Goal: Information Seeking & Learning: Learn about a topic

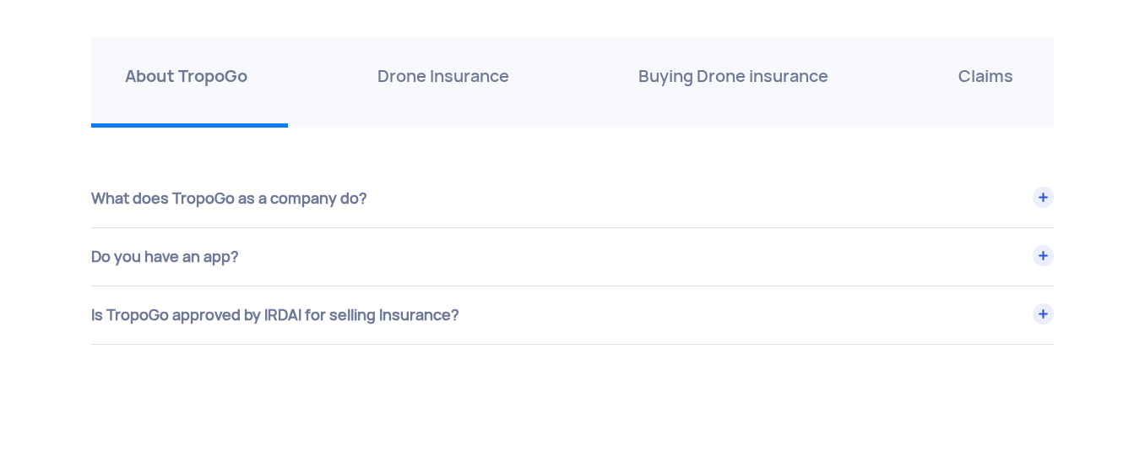
scroll to position [5946, 0]
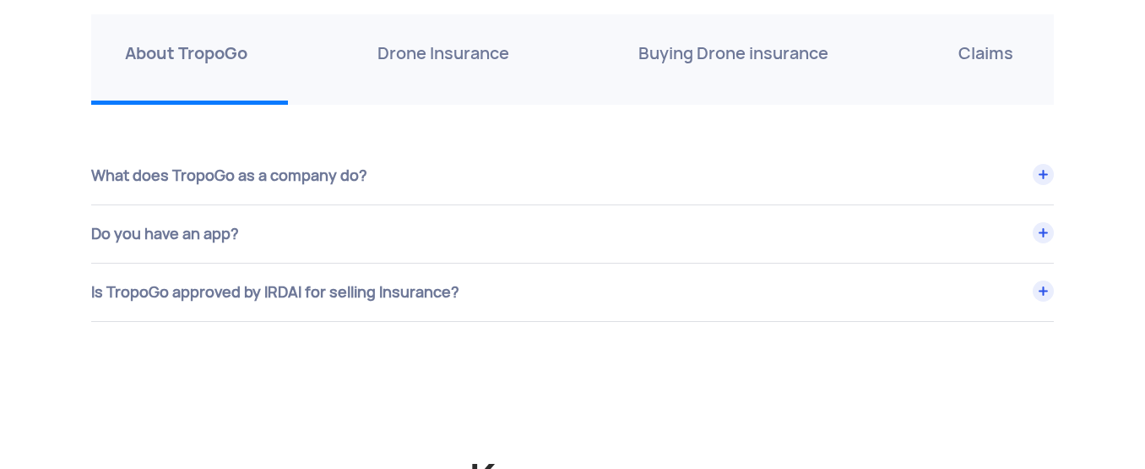
click at [420, 298] on div "Is TropoGo approved by IRDAI for selling Insurance?" at bounding box center [572, 292] width 963 height 57
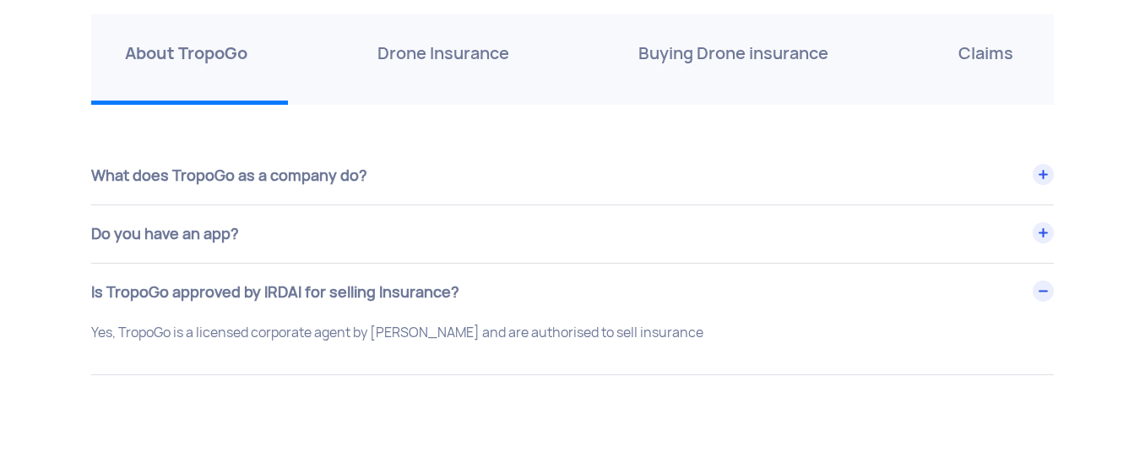
click at [426, 43] on p "Drone Insurance" at bounding box center [444, 53] width 132 height 27
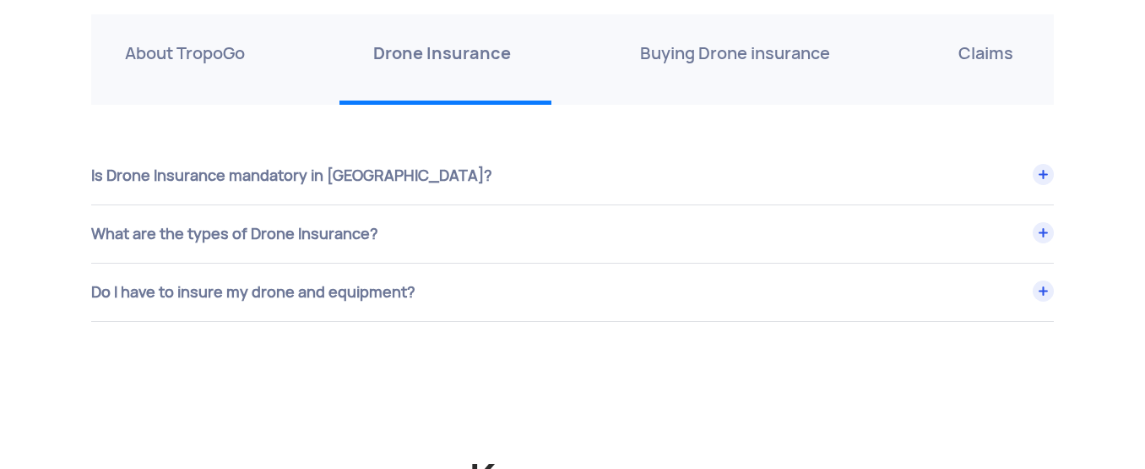
click at [337, 242] on div "What are the types of Drone Insurance?" at bounding box center [572, 233] width 963 height 57
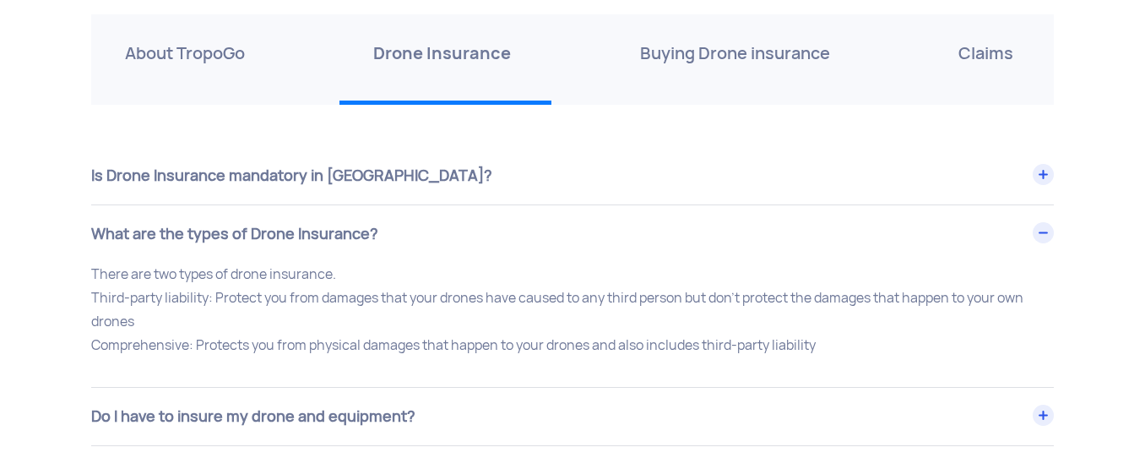
click at [337, 242] on div "What are the types of Drone Insurance?" at bounding box center [572, 233] width 963 height 57
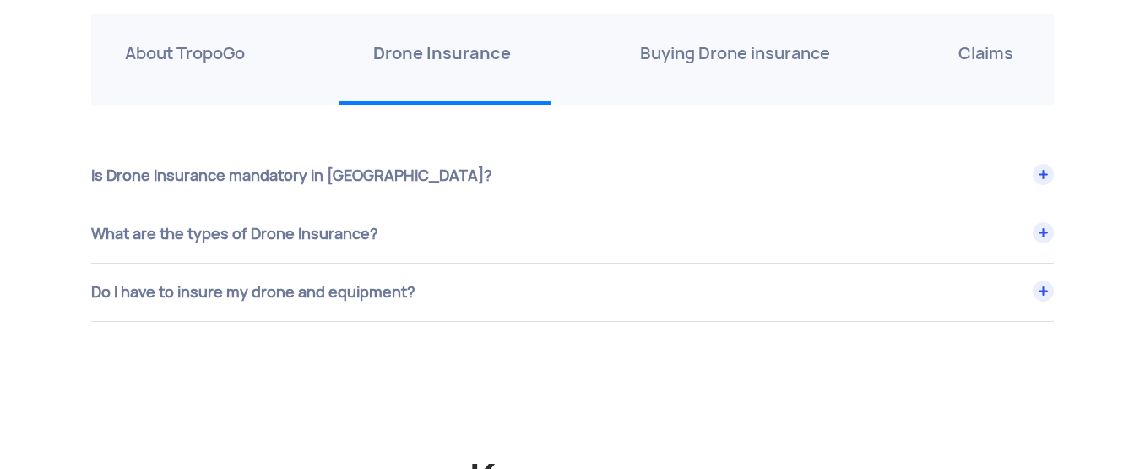
click at [767, 51] on p "Buying Drone insurance" at bounding box center [735, 53] width 190 height 27
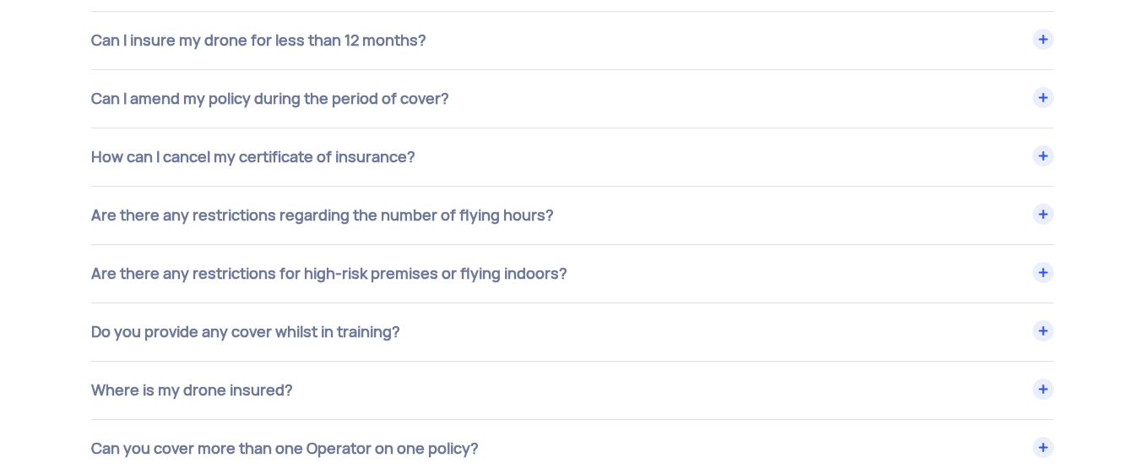
scroll to position [6317, 0]
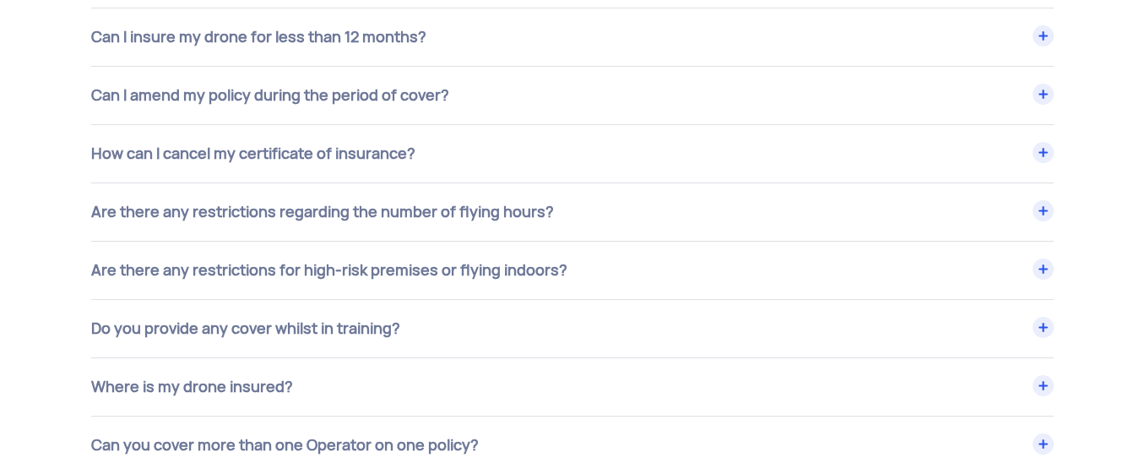
click at [581, 80] on div "Can I amend my policy during the period of cover?" at bounding box center [572, 95] width 963 height 57
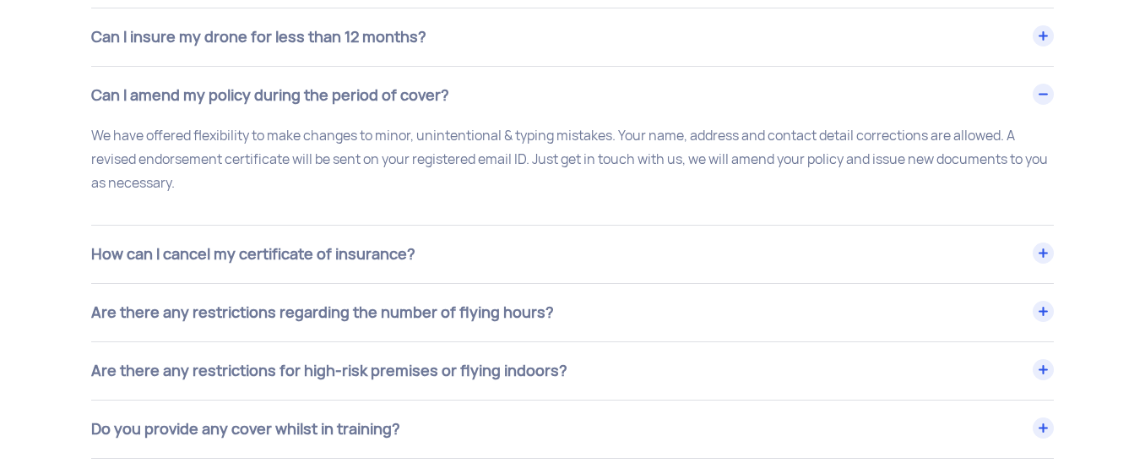
click at [552, 80] on div "Can I amend my policy during the period of cover?" at bounding box center [572, 95] width 963 height 57
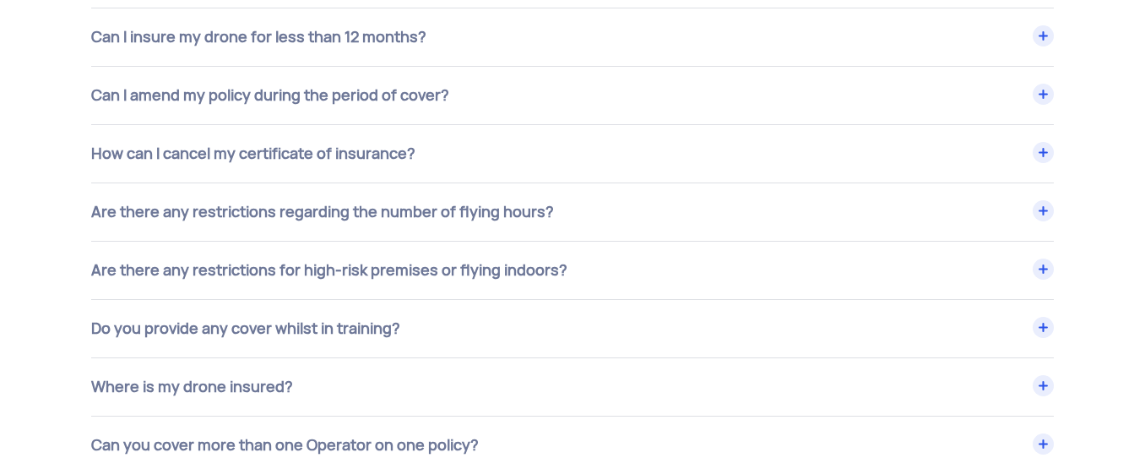
click at [423, 205] on div "Are there any restrictions regarding the number of flying hours?" at bounding box center [572, 211] width 963 height 57
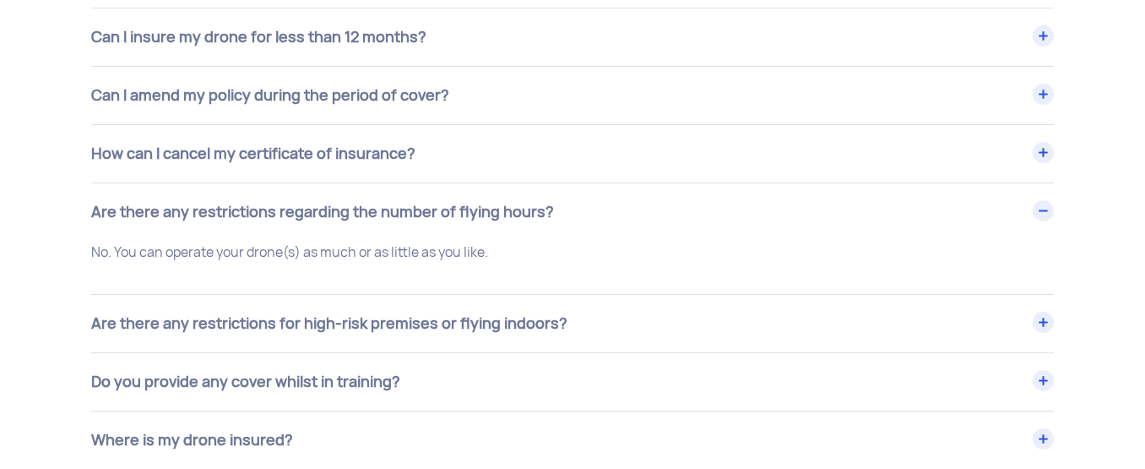
click at [423, 205] on div "Are there any restrictions regarding the number of flying hours?" at bounding box center [572, 211] width 963 height 57
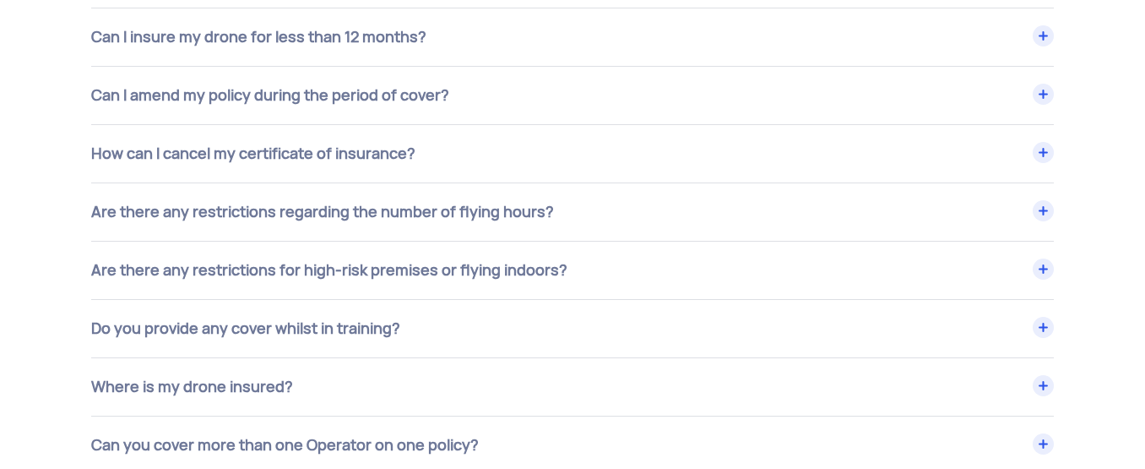
click at [417, 165] on div "How can I cancel my certificate of insurance?" at bounding box center [572, 153] width 963 height 57
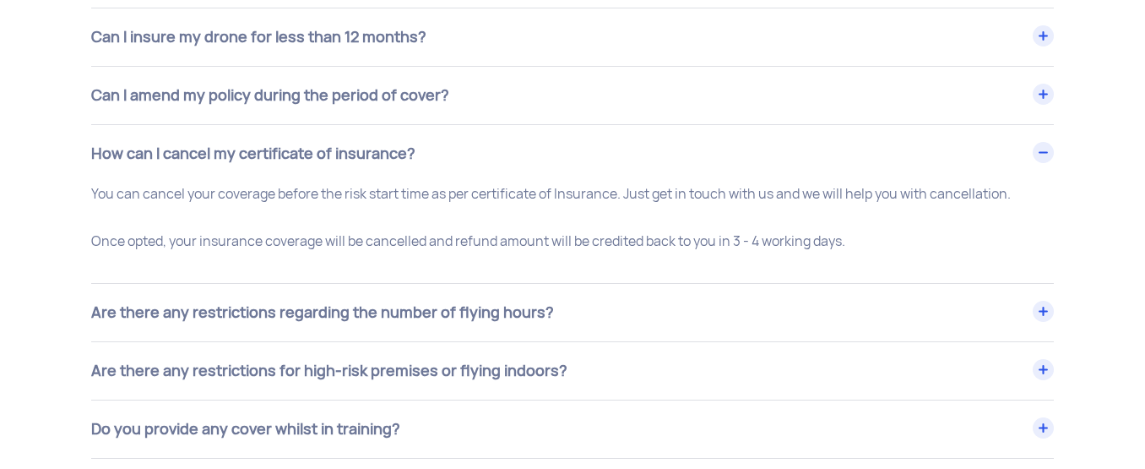
click at [417, 165] on div "How can I cancel my certificate of insurance?" at bounding box center [572, 153] width 963 height 57
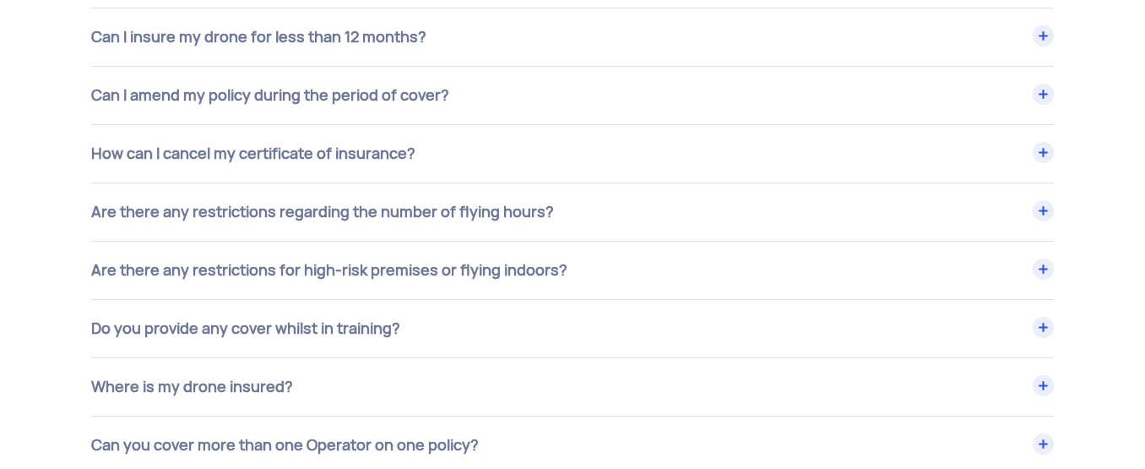
click at [417, 165] on div "How can I cancel my certificate of insurance?" at bounding box center [572, 153] width 963 height 57
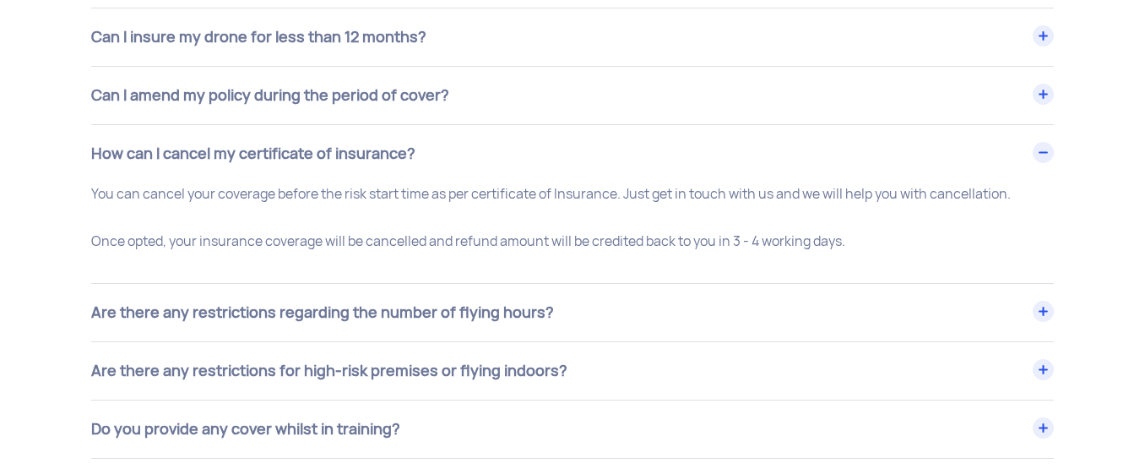
click at [417, 165] on div "How can I cancel my certificate of insurance?" at bounding box center [572, 153] width 963 height 57
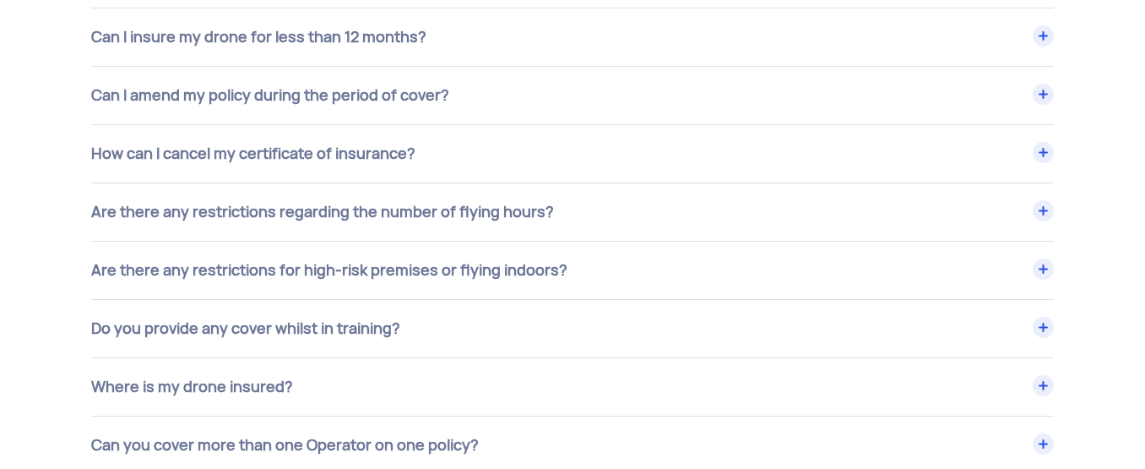
click at [399, 258] on div "Are there any restrictions for high-risk premises or flying indoors?" at bounding box center [572, 270] width 963 height 57
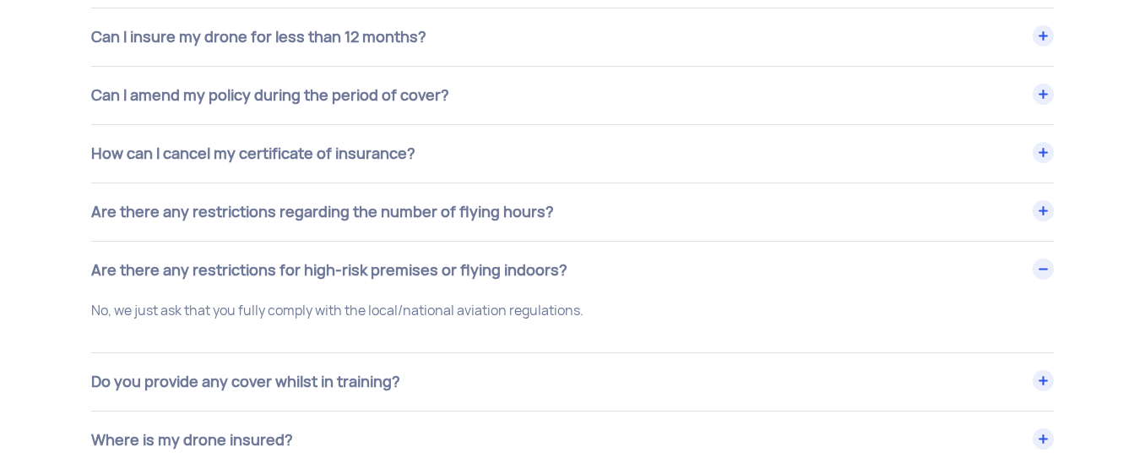
click at [399, 258] on div "Are there any restrictions for high-risk premises or flying indoors?" at bounding box center [572, 270] width 963 height 57
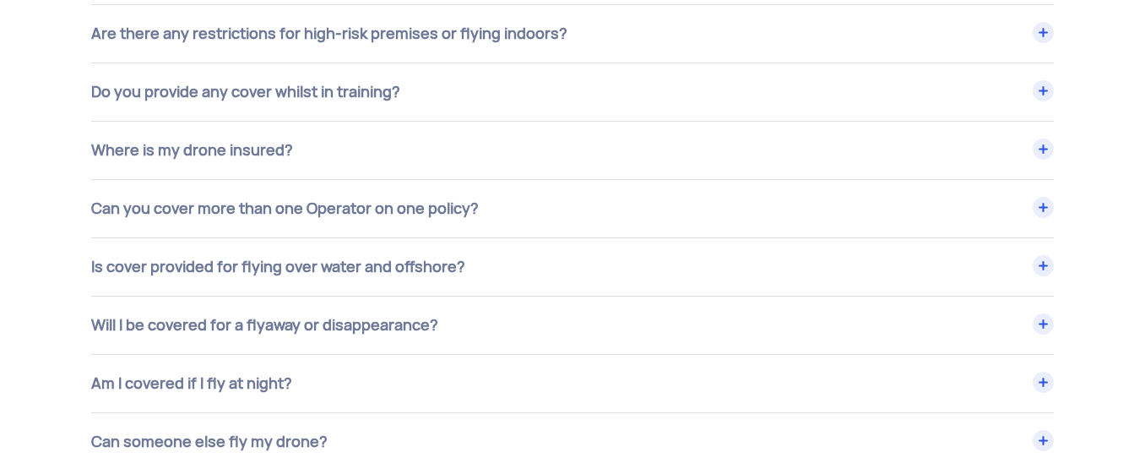
scroll to position [6588, 0]
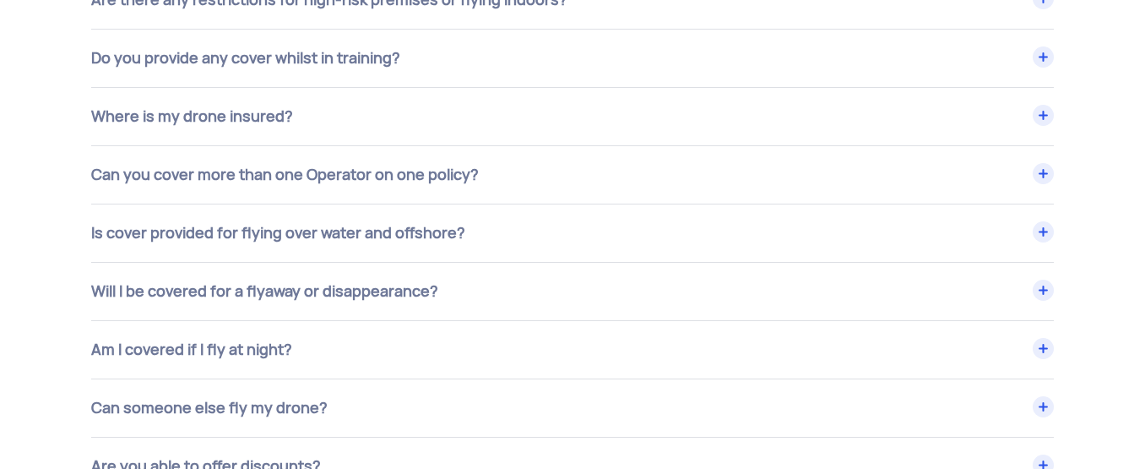
click at [389, 126] on div "Where is my drone insured?" at bounding box center [572, 116] width 963 height 57
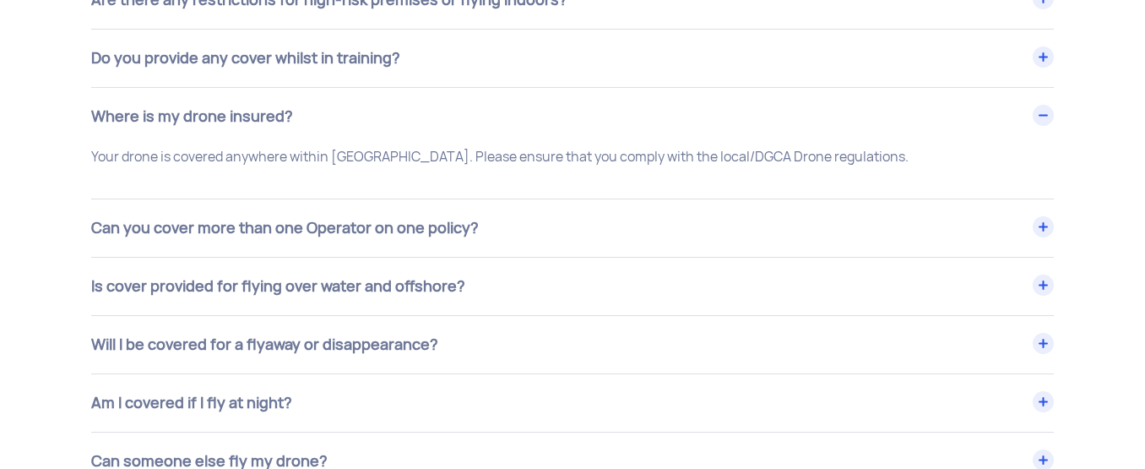
click at [389, 126] on div "Where is my drone insured?" at bounding box center [572, 116] width 963 height 57
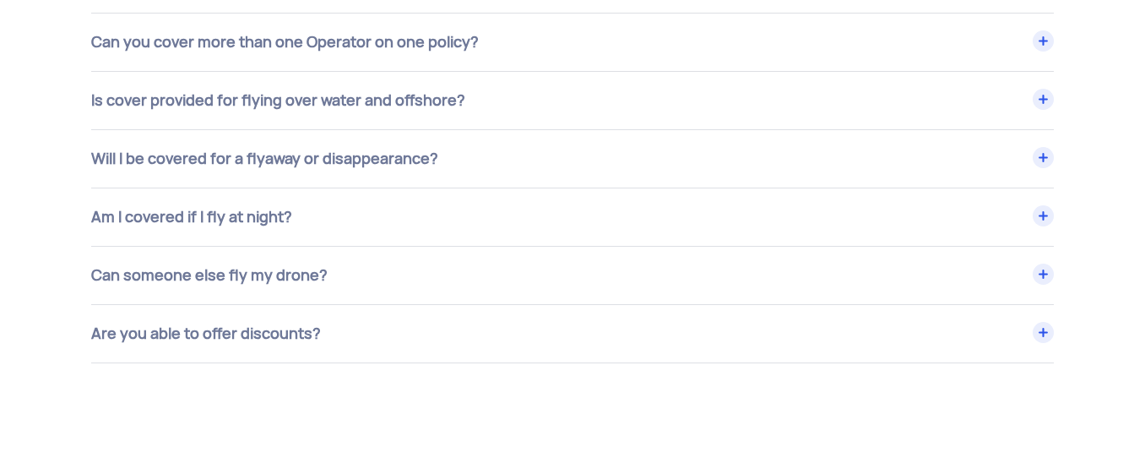
scroll to position [6723, 0]
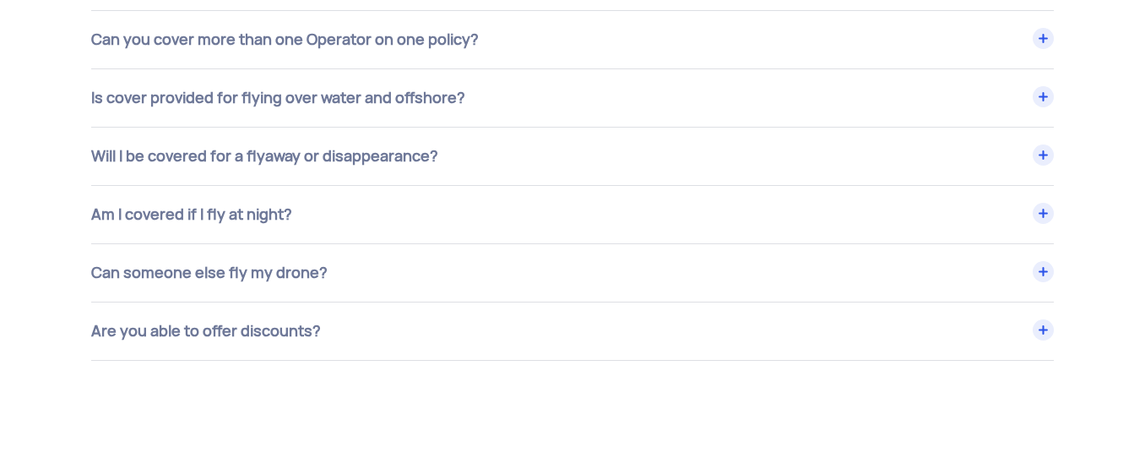
click at [380, 225] on div "Am I covered if I fly at night?" at bounding box center [572, 214] width 963 height 57
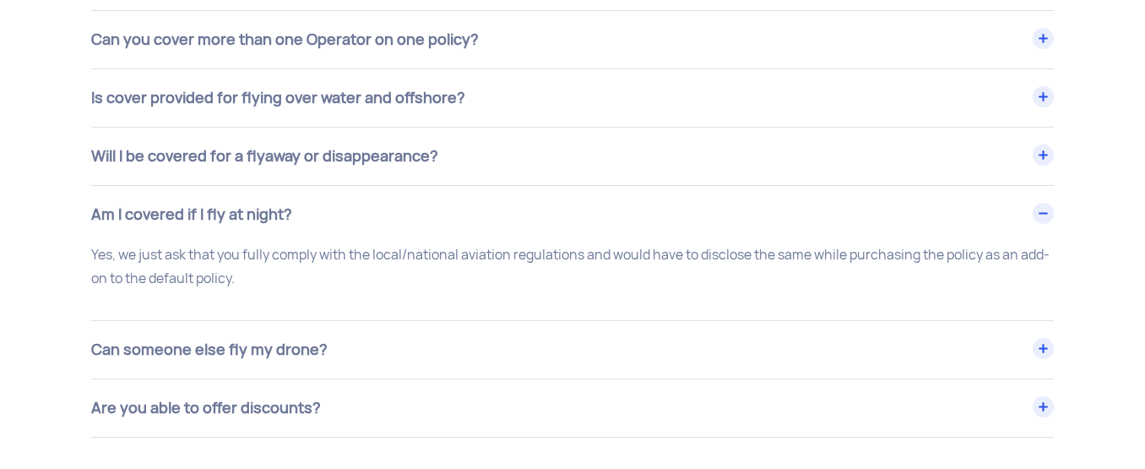
click at [380, 225] on div "Am I covered if I fly at night?" at bounding box center [572, 214] width 963 height 57
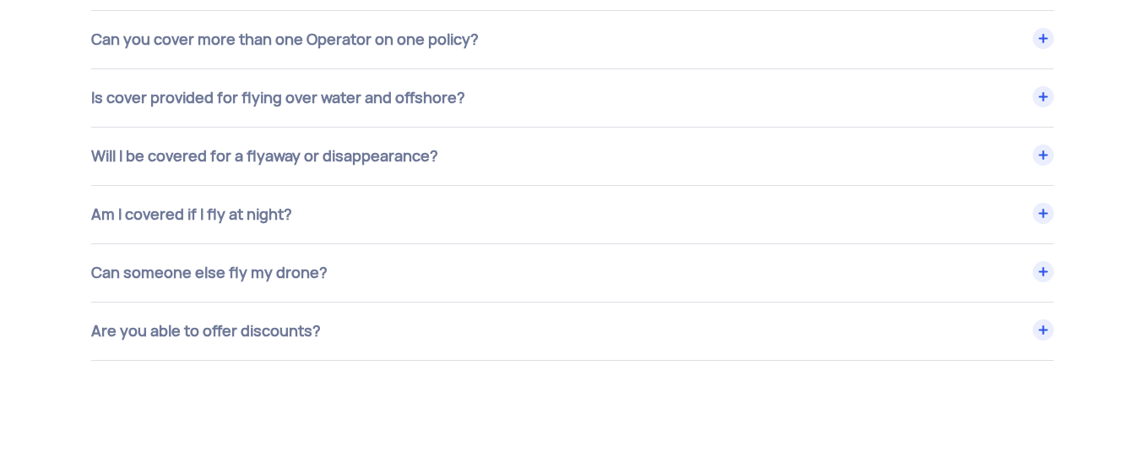
click at [374, 253] on div "Can someone else fly my drone?" at bounding box center [572, 272] width 963 height 57
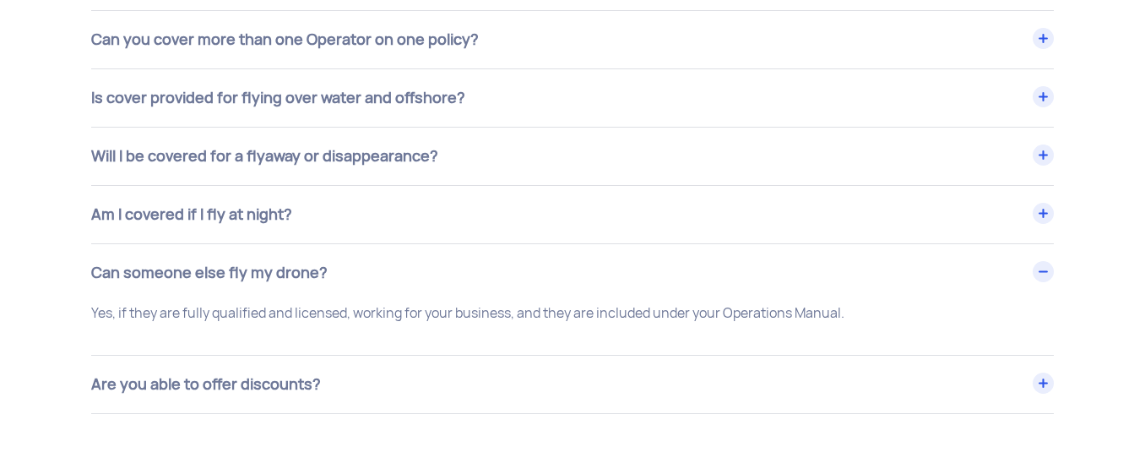
click at [374, 253] on div "Can someone else fly my drone?" at bounding box center [572, 272] width 963 height 57
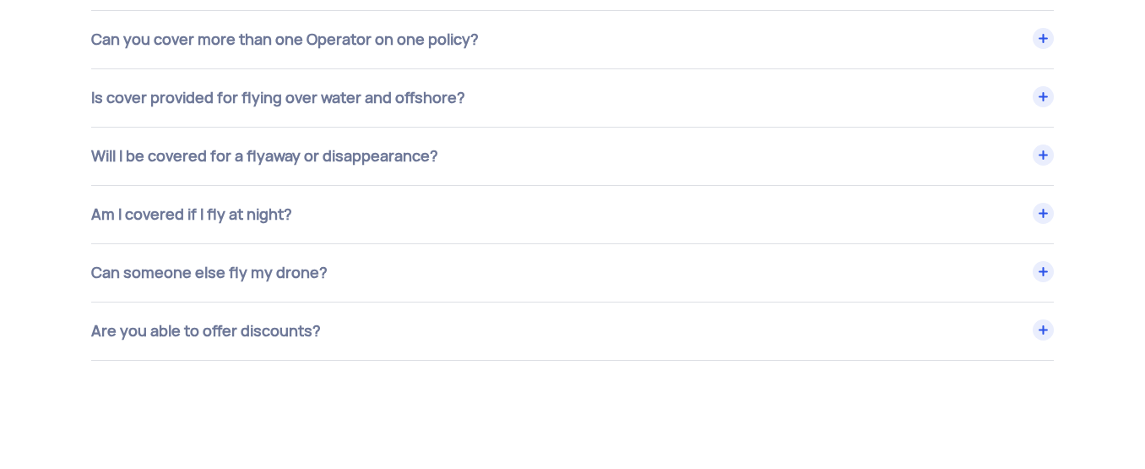
click at [361, 333] on div "Are you able to offer discounts?" at bounding box center [572, 330] width 963 height 57
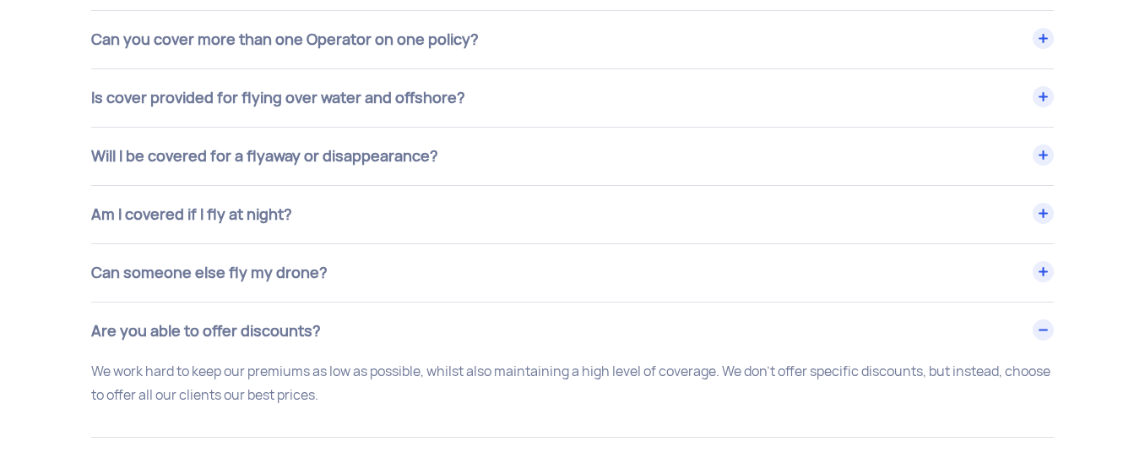
click at [361, 333] on div "Are you able to offer discounts?" at bounding box center [572, 330] width 963 height 57
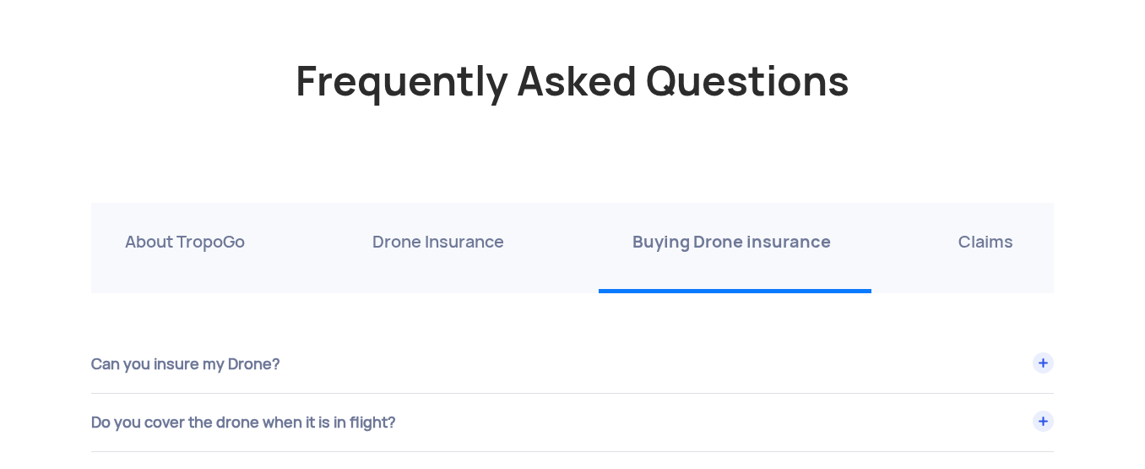
scroll to position [5608, 0]
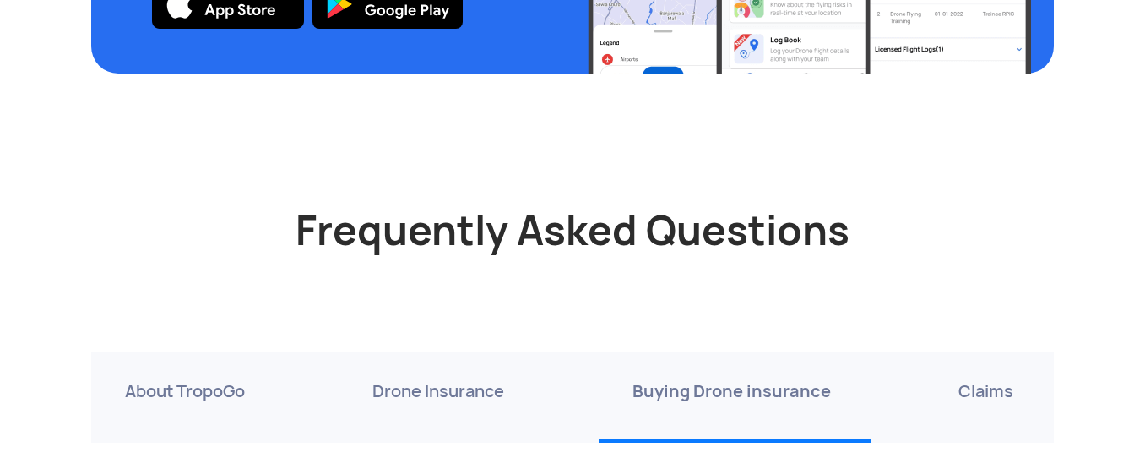
click at [968, 389] on p "Claims" at bounding box center [986, 391] width 55 height 27
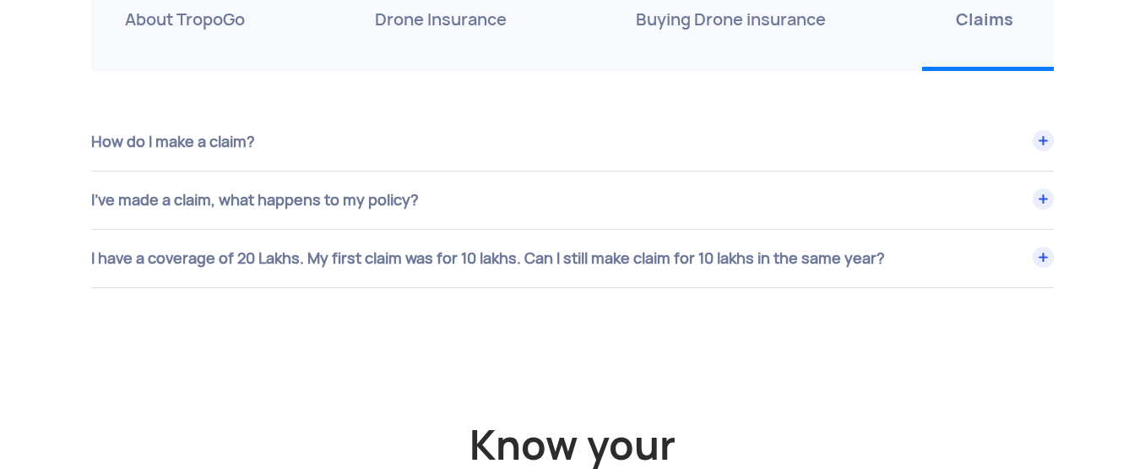
scroll to position [6013, 0]
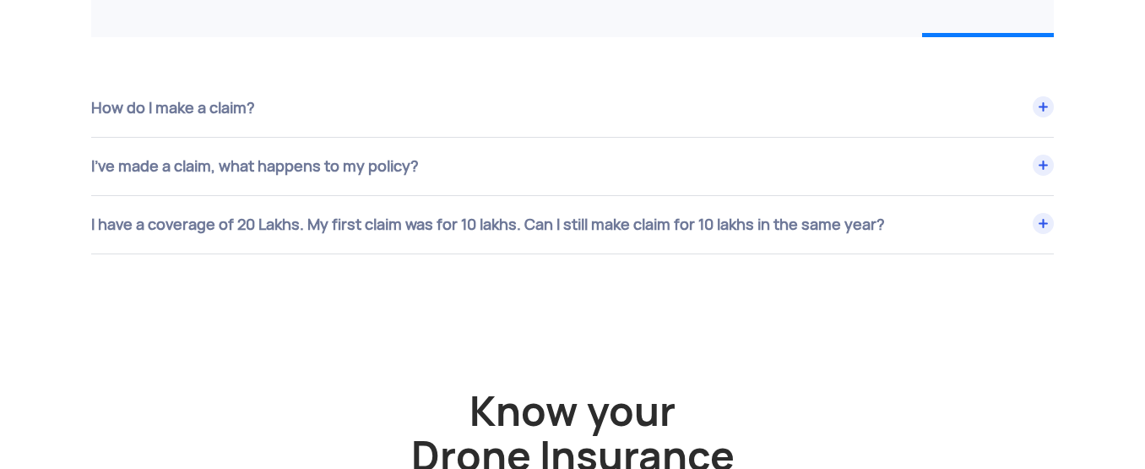
click at [716, 217] on div "I have a coverage of 20 Lakhs. My first claim was for 10 lakhs. Can I still mak…" at bounding box center [572, 224] width 963 height 57
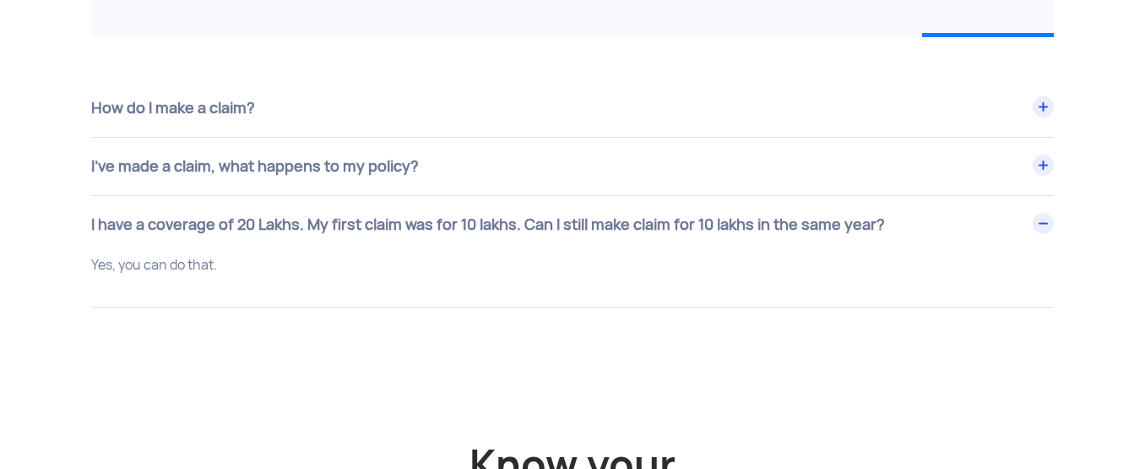
click at [618, 215] on div "I have a coverage of 20 Lakhs. My first claim was for 10 lakhs. Can I still mak…" at bounding box center [572, 224] width 963 height 57
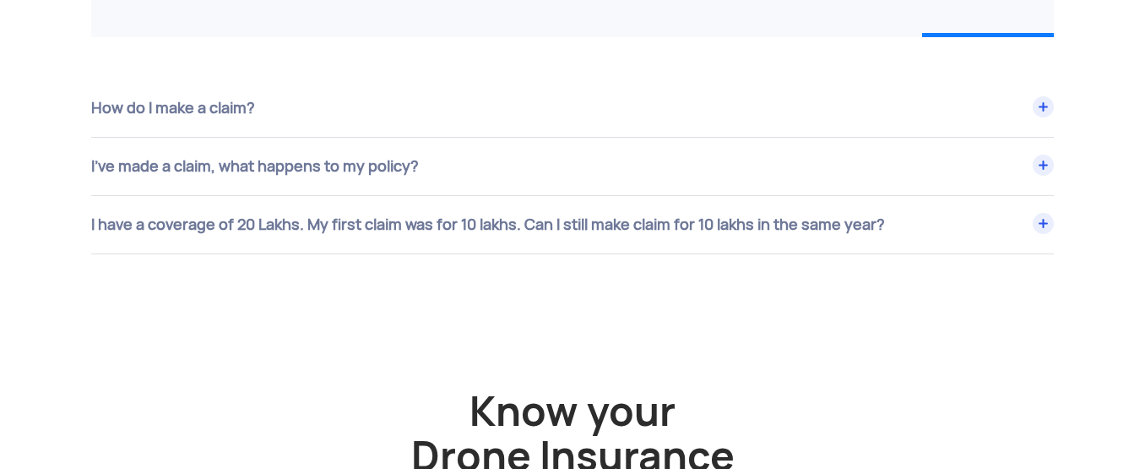
click at [569, 128] on div "How do I make a claim?" at bounding box center [572, 107] width 963 height 57
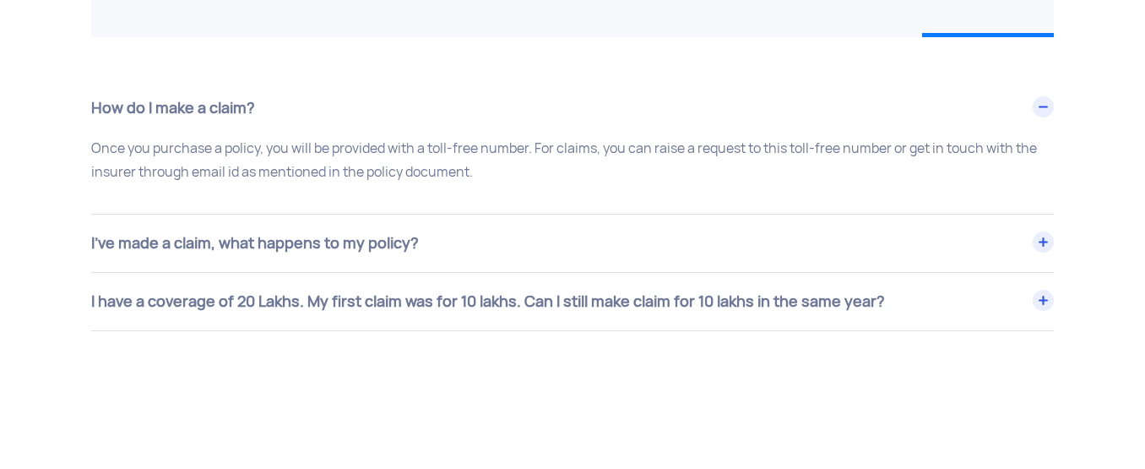
click at [562, 118] on div "How do I make a claim?" at bounding box center [572, 107] width 963 height 57
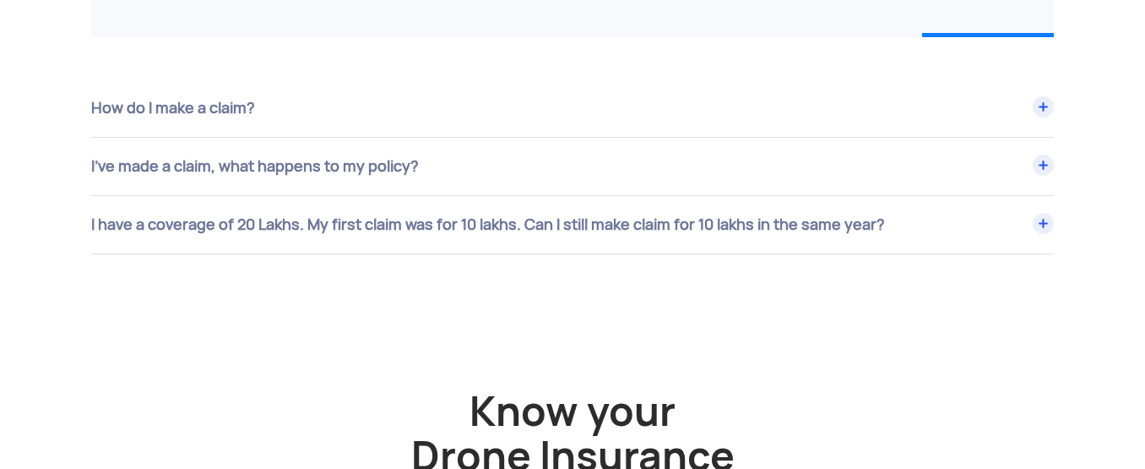
click at [496, 150] on div "I’ve made a claim, what happens to my policy?" at bounding box center [572, 166] width 963 height 57
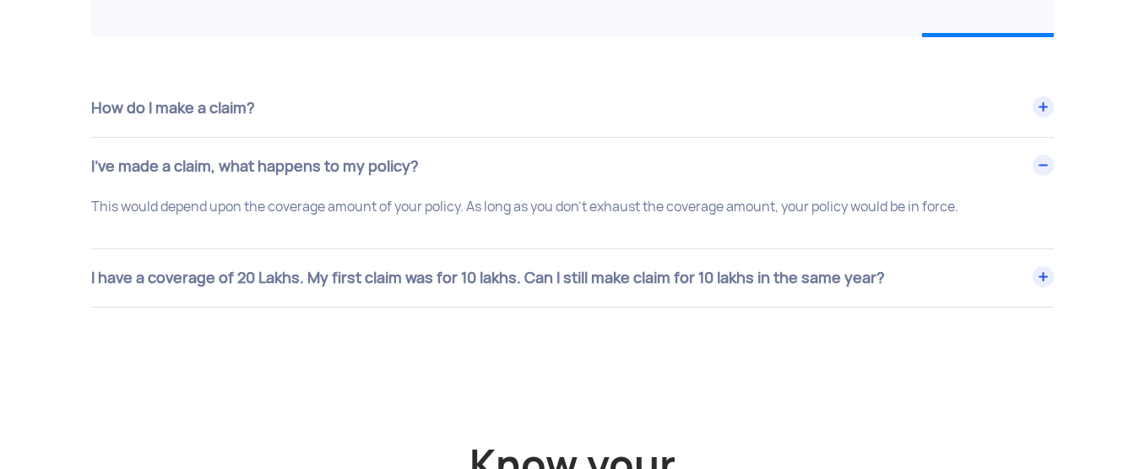
click at [496, 150] on div "I’ve made a claim, what happens to my policy?" at bounding box center [572, 166] width 963 height 57
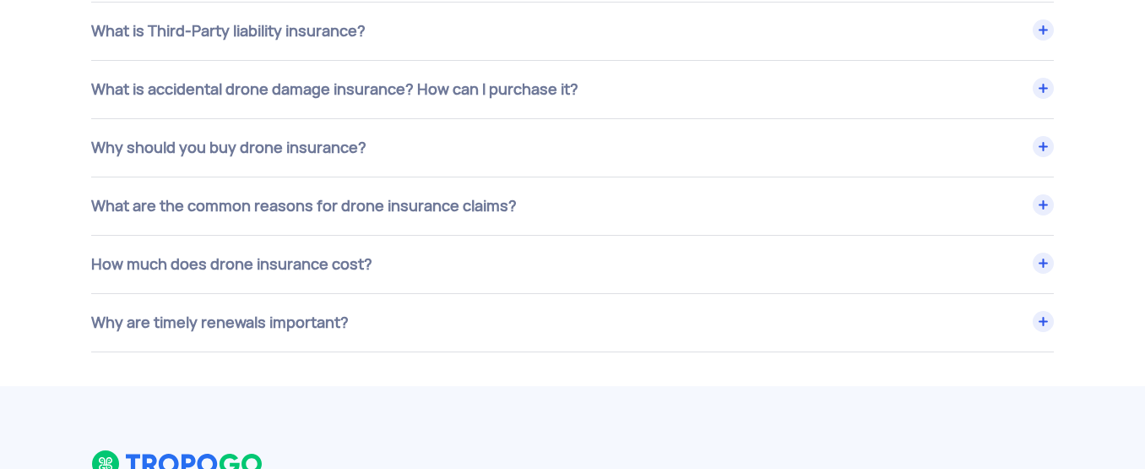
scroll to position [6858, 0]
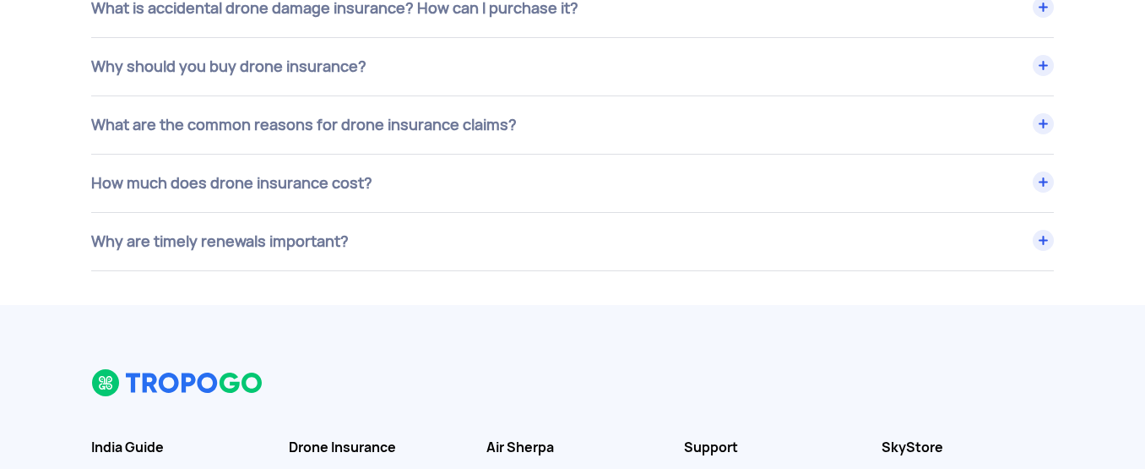
click at [436, 247] on div "Why are timely renewals important?" at bounding box center [572, 241] width 963 height 57
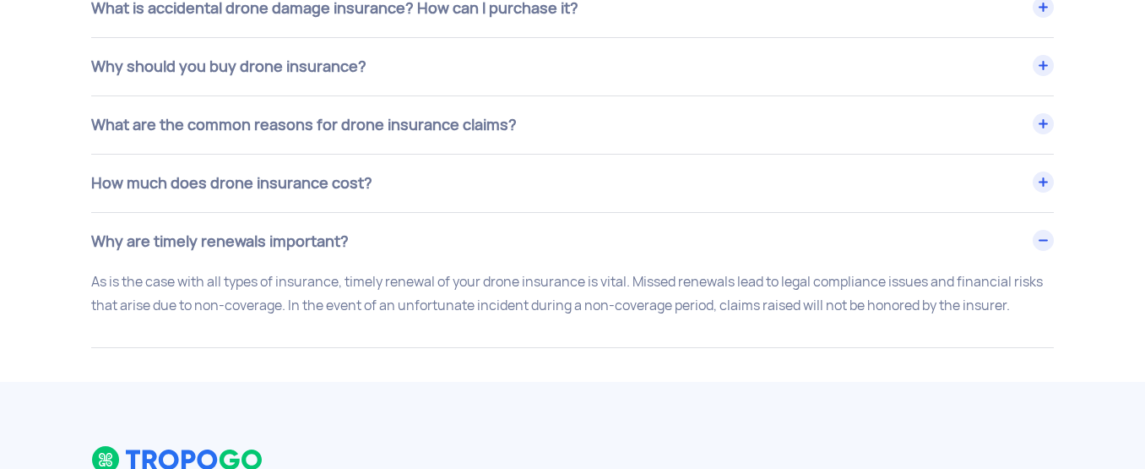
click at [436, 247] on div "Why are timely renewals important?" at bounding box center [572, 241] width 963 height 57
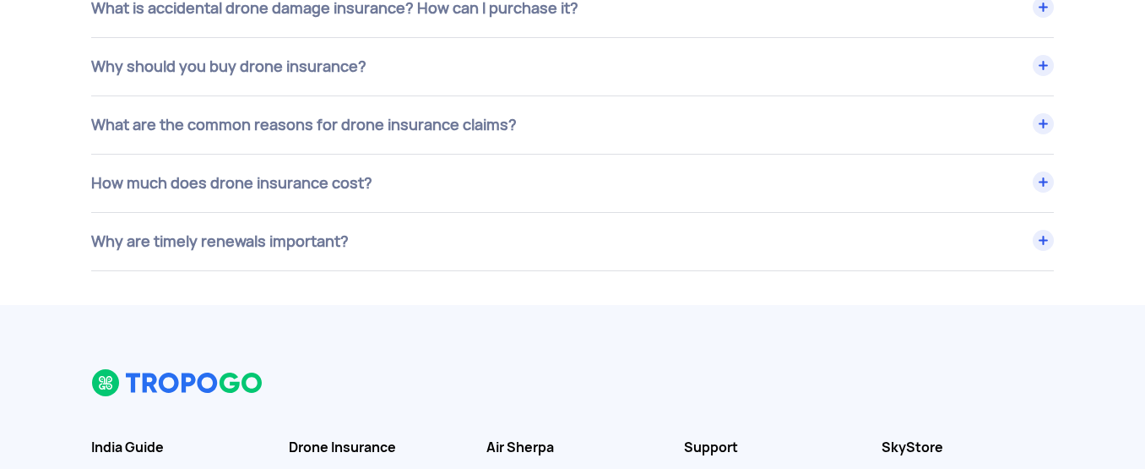
click at [416, 177] on div "How much does drone insurance cost?" at bounding box center [572, 183] width 963 height 57
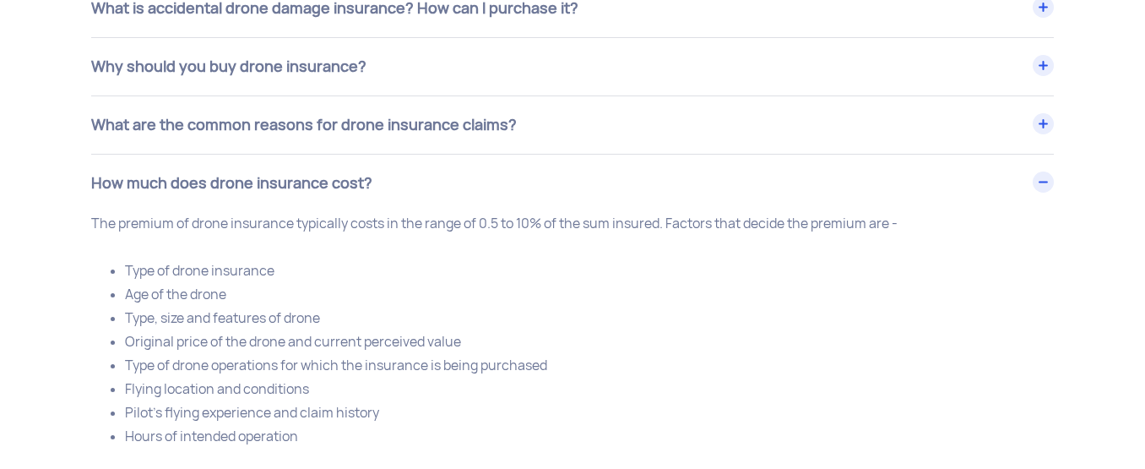
click at [416, 177] on div "How much does drone insurance cost?" at bounding box center [572, 183] width 963 height 57
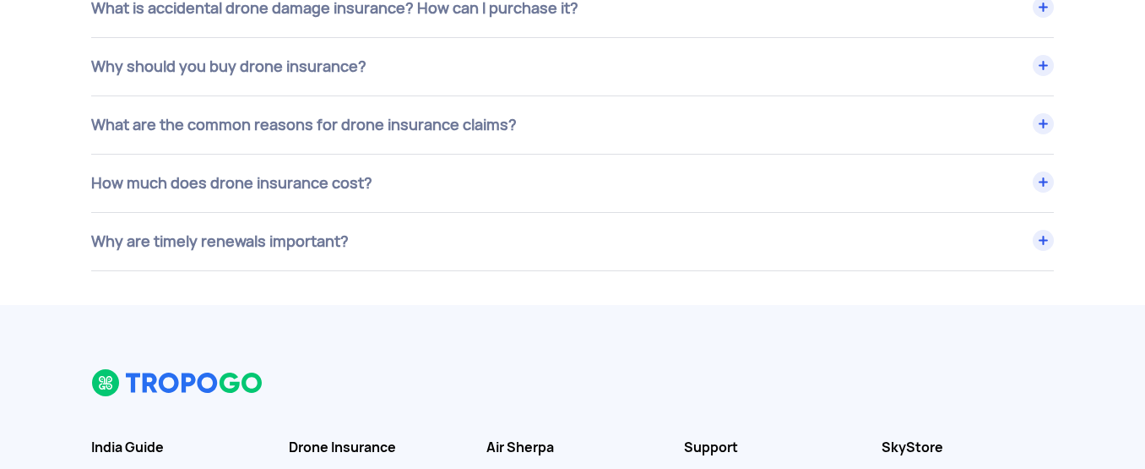
click at [397, 124] on div "What are the common reasons for drone insurance claims?" at bounding box center [572, 124] width 963 height 57
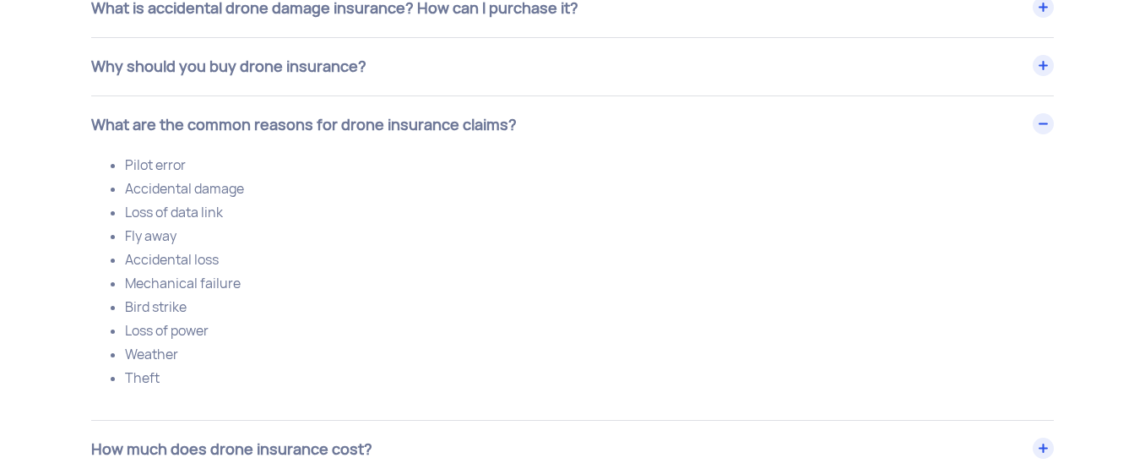
click at [397, 124] on div "What are the common reasons for drone insurance claims?" at bounding box center [572, 124] width 963 height 57
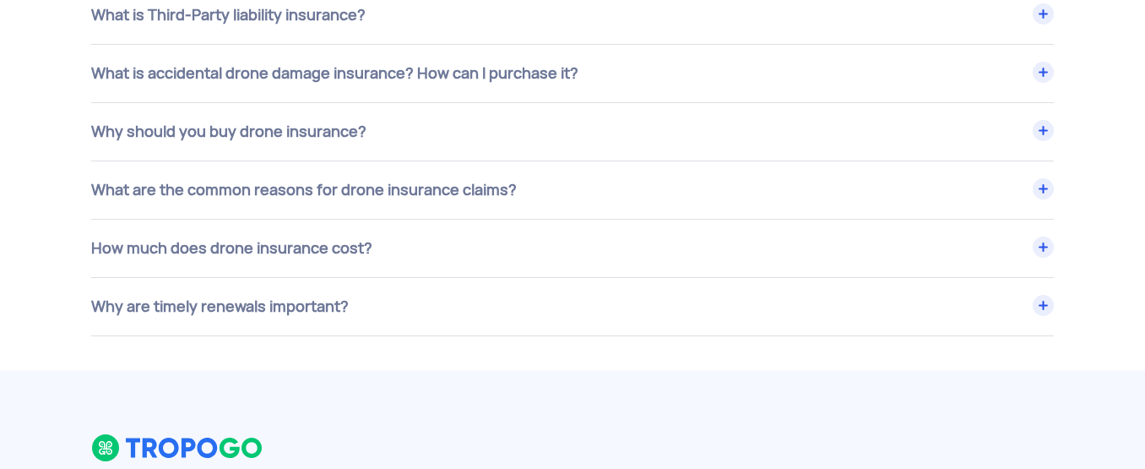
scroll to position [6790, 0]
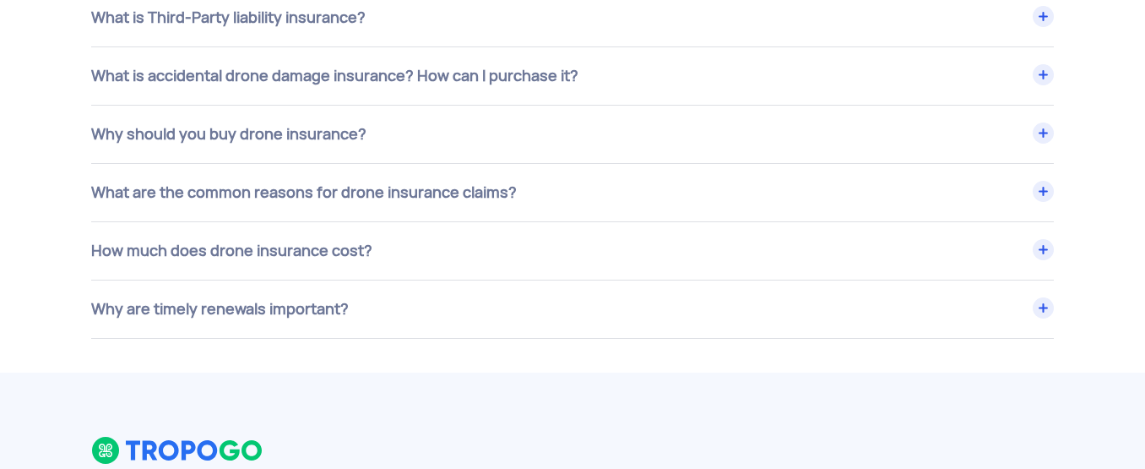
click at [378, 58] on div "What is accidental drone damage insurance? How can I purchase it?" at bounding box center [572, 75] width 963 height 57
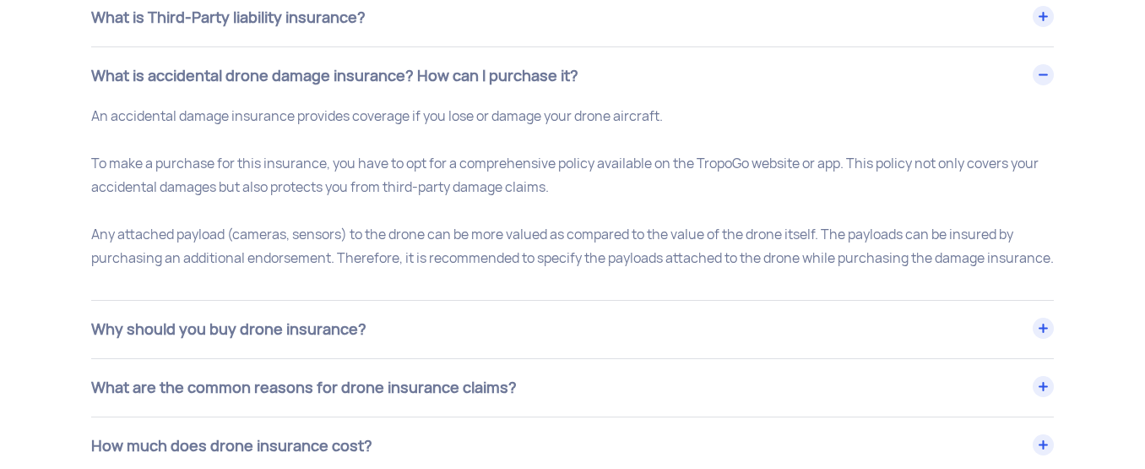
click at [374, 73] on div "What is accidental drone damage insurance? How can I purchase it?" at bounding box center [572, 75] width 963 height 57
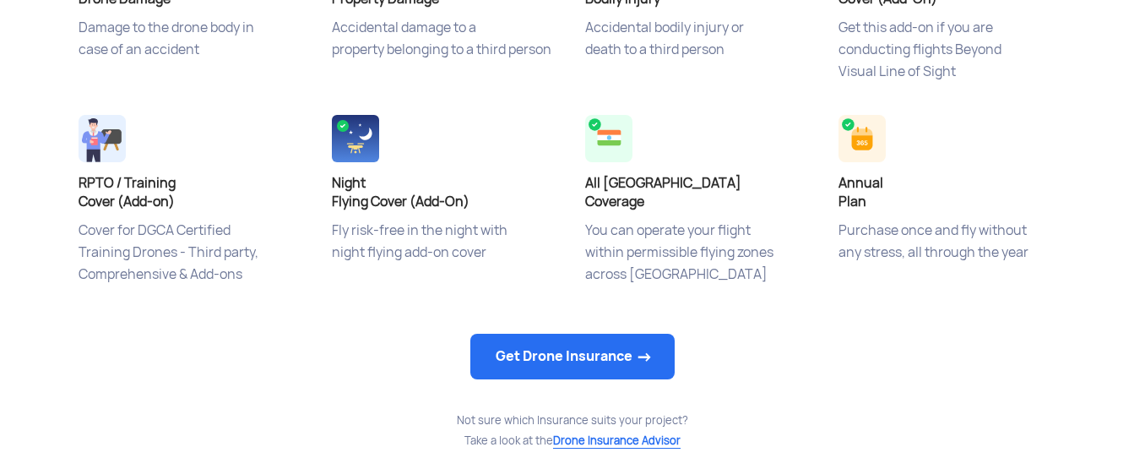
scroll to position [648, 0]
